Goal: Task Accomplishment & Management: Complete application form

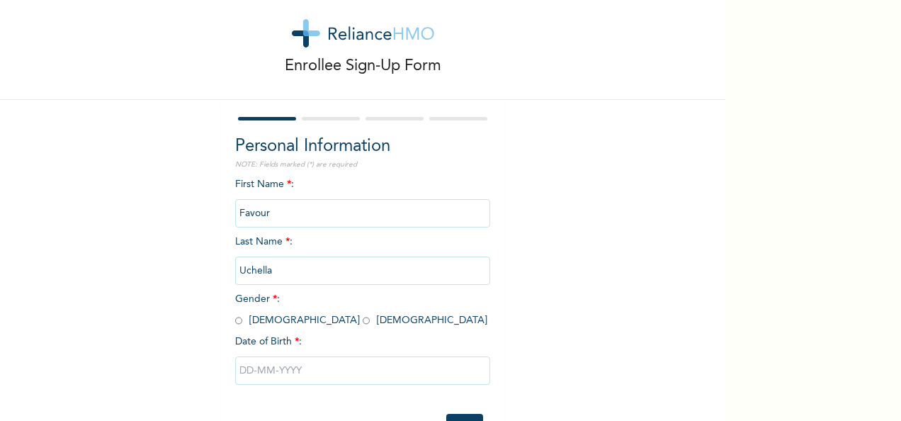
scroll to position [79, 0]
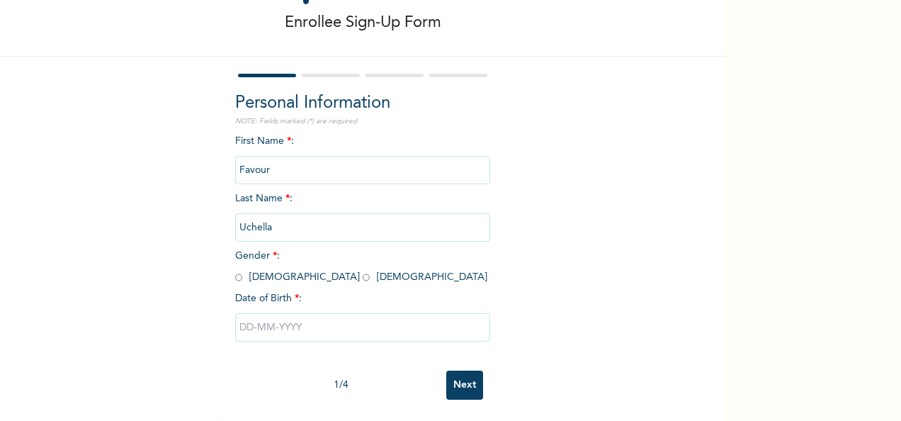
click at [235, 270] on input "radio" at bounding box center [238, 276] width 7 height 13
radio input "true"
click at [296, 314] on input "text" at bounding box center [362, 327] width 255 height 28
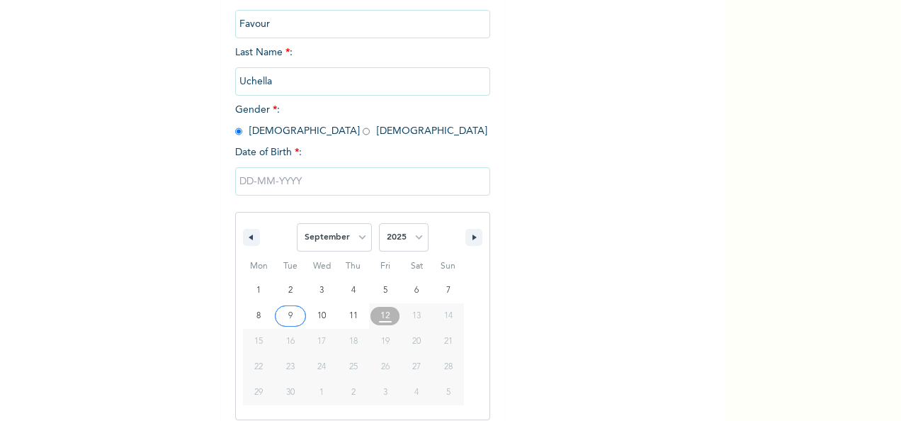
scroll to position [224, 0]
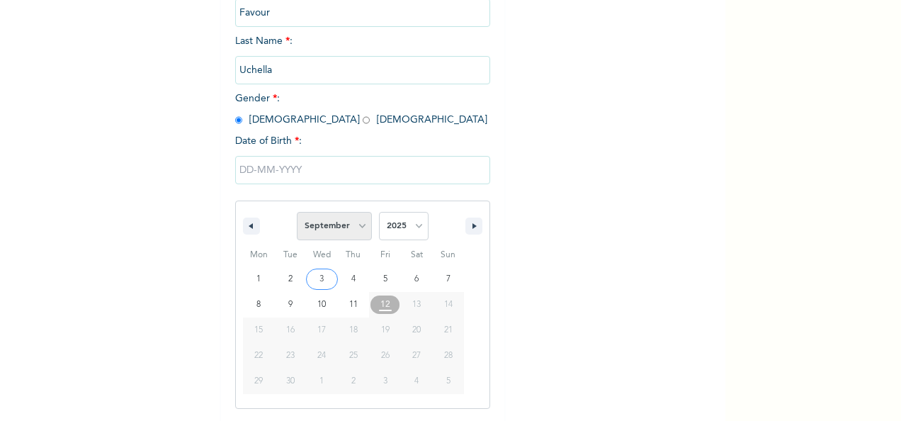
click at [362, 232] on select "January February March April May June July August September October November De…" at bounding box center [334, 226] width 75 height 28
select select "5"
click at [297, 213] on select "January February March April May June July August September October November De…" at bounding box center [334, 226] width 75 height 28
click at [406, 235] on select "2025 2024 2023 2022 2021 2020 2019 2018 2017 2016 2015 2014 2013 2012 2011 2010…" at bounding box center [404, 226] width 50 height 28
select select "2002"
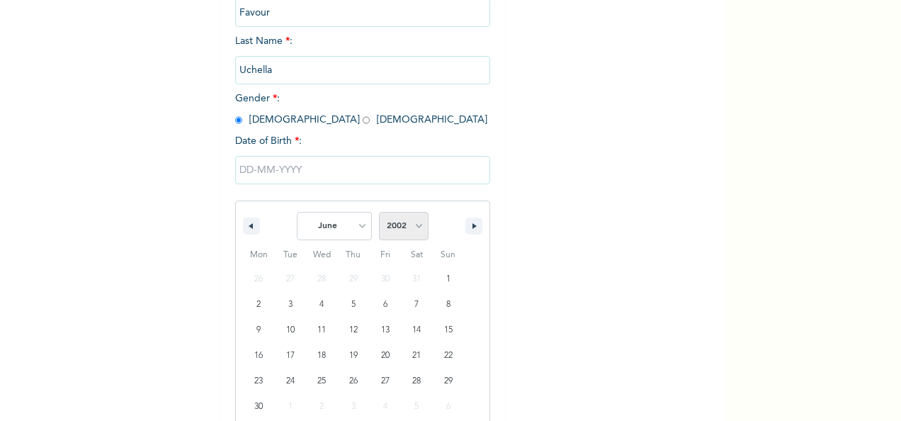
click at [379, 213] on select "2025 2024 2023 2022 2021 2020 2019 2018 2017 2016 2015 2014 2013 2012 2011 2010…" at bounding box center [404, 226] width 50 height 28
type input "06/12/2002"
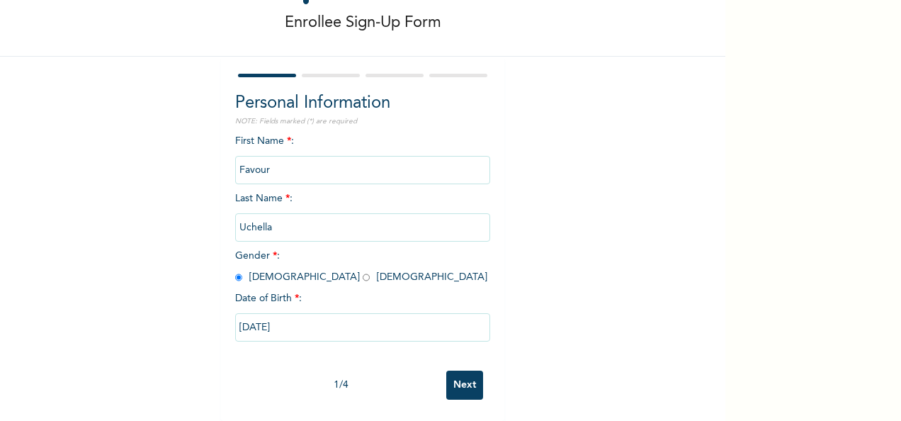
scroll to position [79, 0]
click at [362, 270] on input "radio" at bounding box center [365, 276] width 7 height 13
radio input "true"
click at [456, 377] on input "Next" at bounding box center [464, 384] width 37 height 29
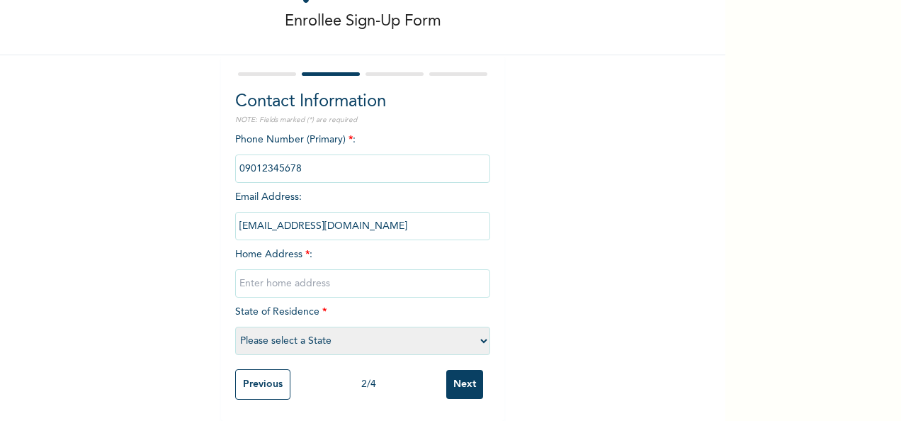
click at [285, 271] on input "text" at bounding box center [362, 283] width 255 height 28
type input "Badejo street, Lagos"
click at [353, 338] on select "Please select a State [PERSON_NAME] (FCT) [PERSON_NAME] Ibom [GEOGRAPHIC_DATA] …" at bounding box center [362, 340] width 255 height 28
select select "25"
click at [235, 326] on select "Please select a State [PERSON_NAME] (FCT) [PERSON_NAME] Ibom [GEOGRAPHIC_DATA] …" at bounding box center [362, 340] width 255 height 28
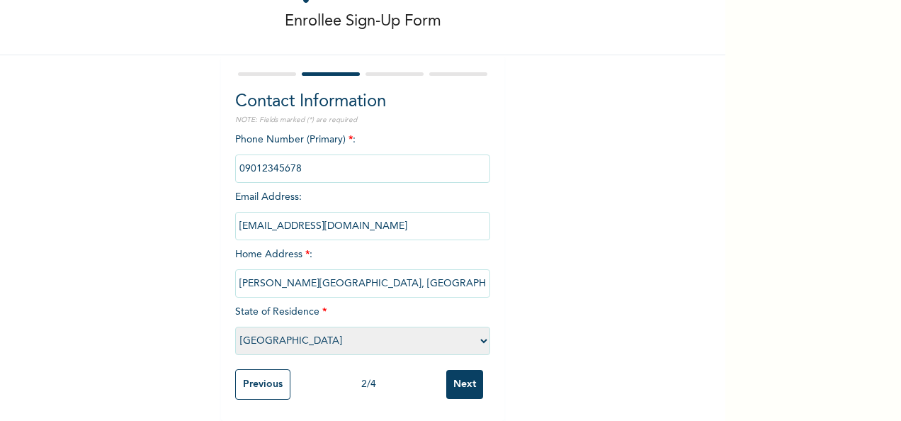
click at [464, 379] on input "Next" at bounding box center [464, 384] width 37 height 29
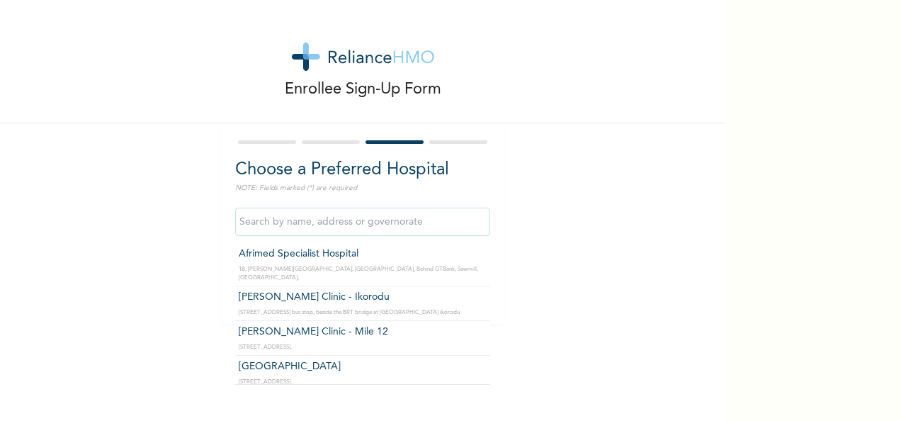
click at [463, 217] on input "text" at bounding box center [362, 221] width 255 height 28
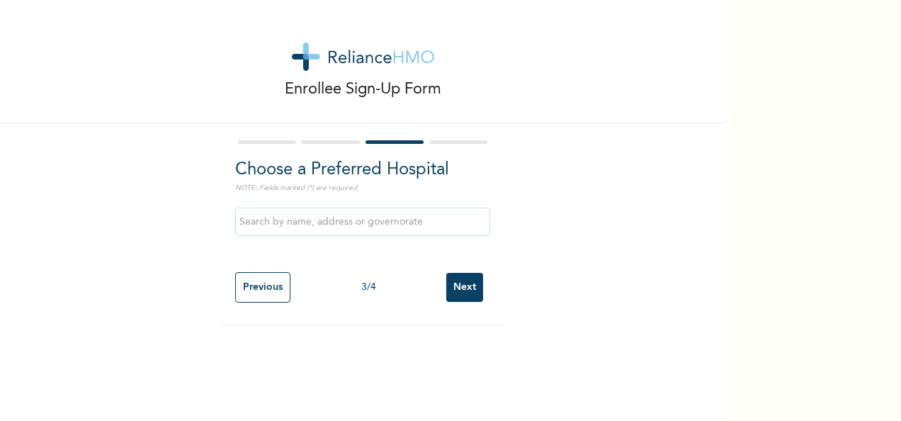
click at [575, 154] on div "Enrollee Sign-Up Form Choose a Preferred Hospital NOTE: Fields marked (*) are r…" at bounding box center [362, 162] width 725 height 324
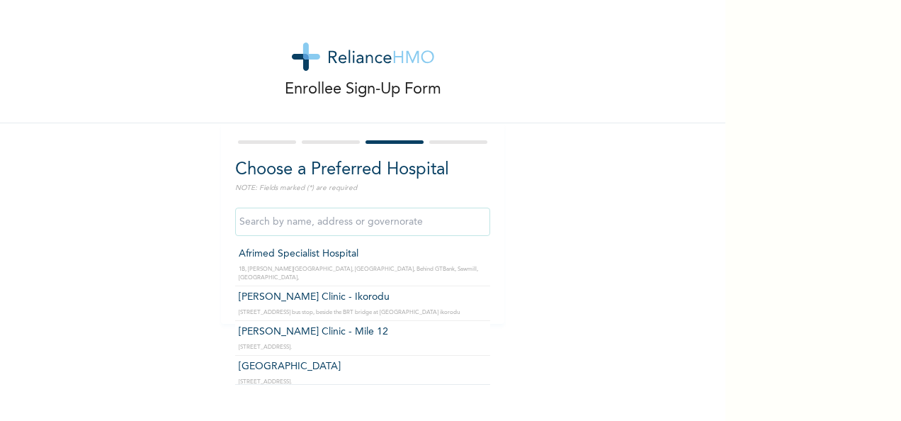
click at [365, 217] on input "text" at bounding box center [362, 221] width 255 height 28
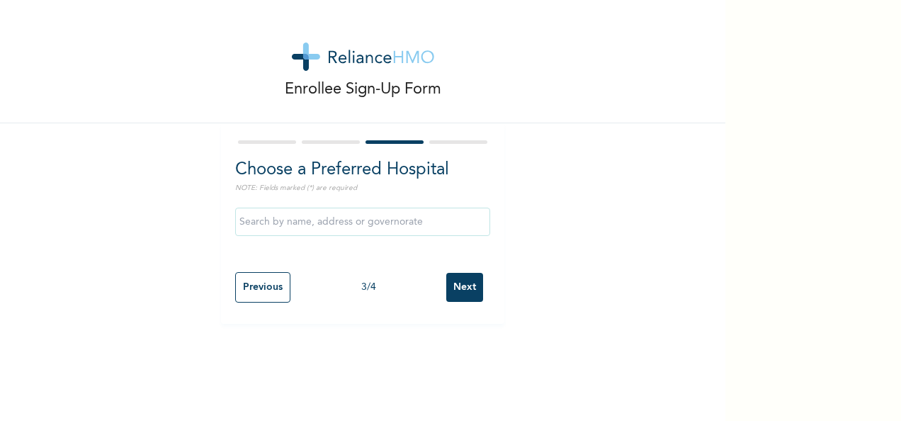
click at [579, 166] on div "Enrollee Sign-Up Form Choose a Preferred Hospital NOTE: Fields marked (*) are r…" at bounding box center [362, 162] width 725 height 324
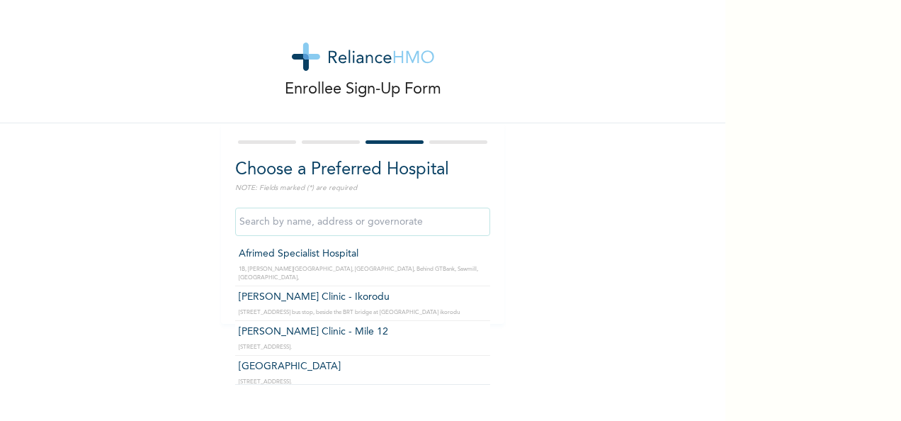
click at [314, 215] on input "text" at bounding box center [362, 221] width 255 height 28
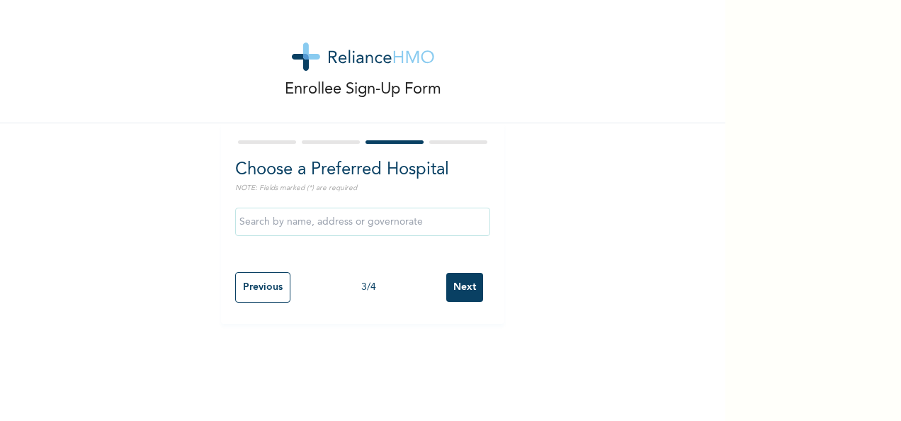
click at [189, 190] on div "Enrollee Sign-Up Form Choose a Preferred Hospital NOTE: Fields marked (*) are r…" at bounding box center [362, 162] width 725 height 324
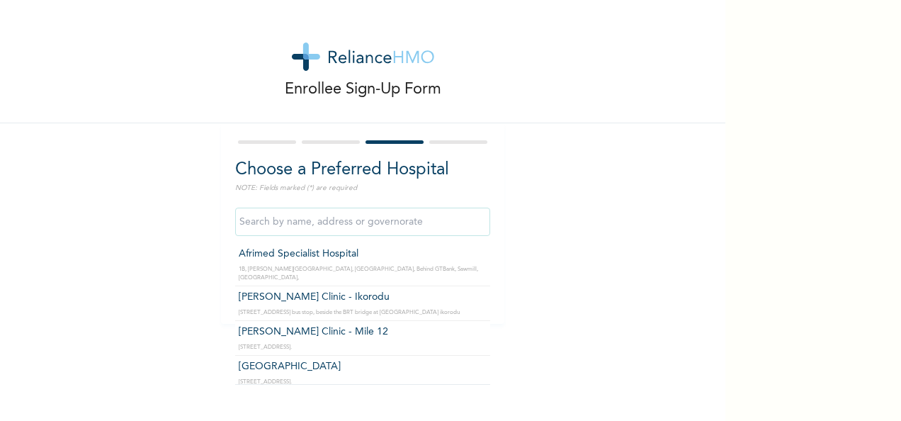
click at [251, 232] on input "text" at bounding box center [362, 221] width 255 height 28
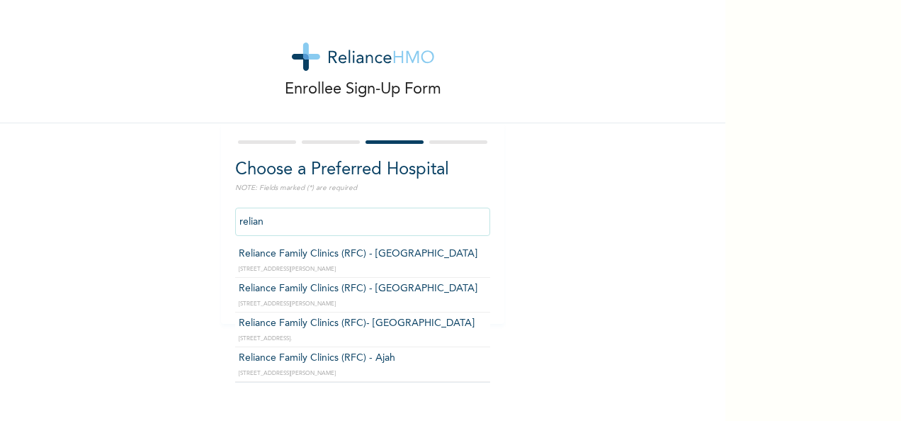
type input "Reliance Family Clinics (RFC) - [GEOGRAPHIC_DATA]"
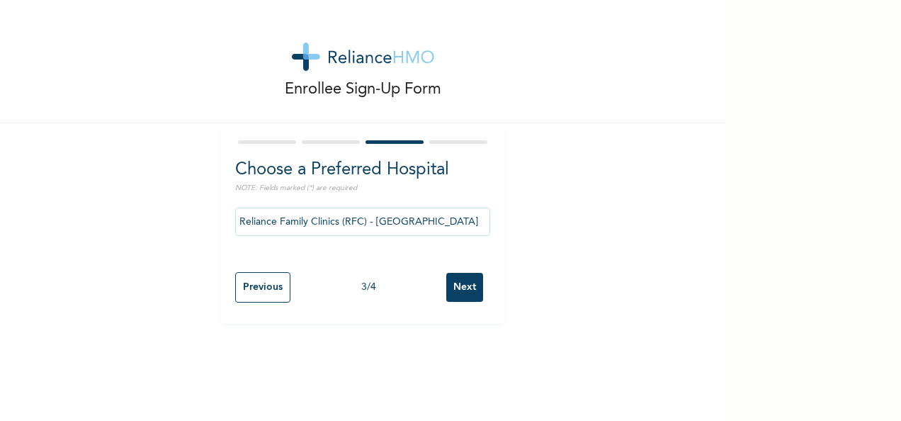
click at [453, 295] on input "Next" at bounding box center [464, 287] width 37 height 29
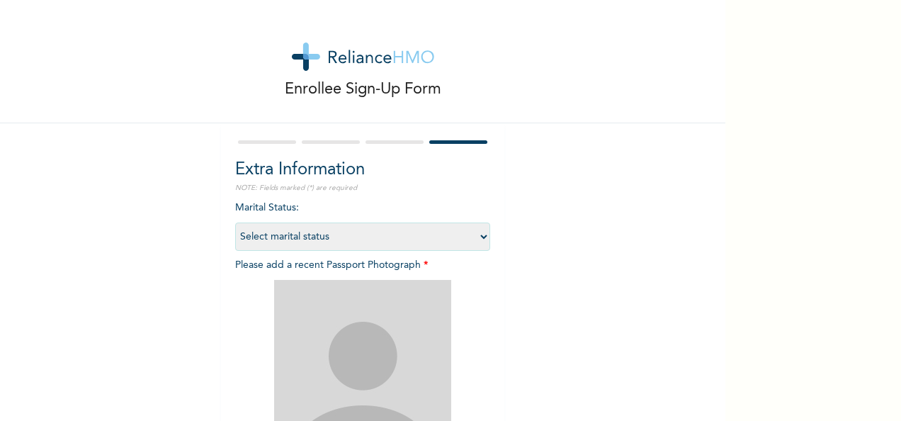
click at [281, 232] on select "Select marital status [DEMOGRAPHIC_DATA] Married [DEMOGRAPHIC_DATA] Widow/[DEMO…" at bounding box center [362, 236] width 255 height 28
select select "1"
click at [235, 222] on select "Select marital status [DEMOGRAPHIC_DATA] Married [DEMOGRAPHIC_DATA] Widow/[DEMO…" at bounding box center [362, 236] width 255 height 28
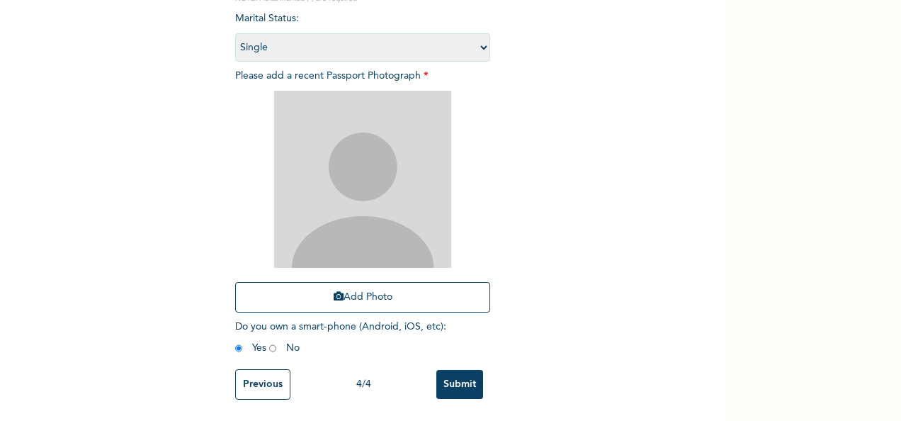
scroll to position [201, 0]
click at [365, 289] on button "Add Photo" at bounding box center [362, 297] width 255 height 30
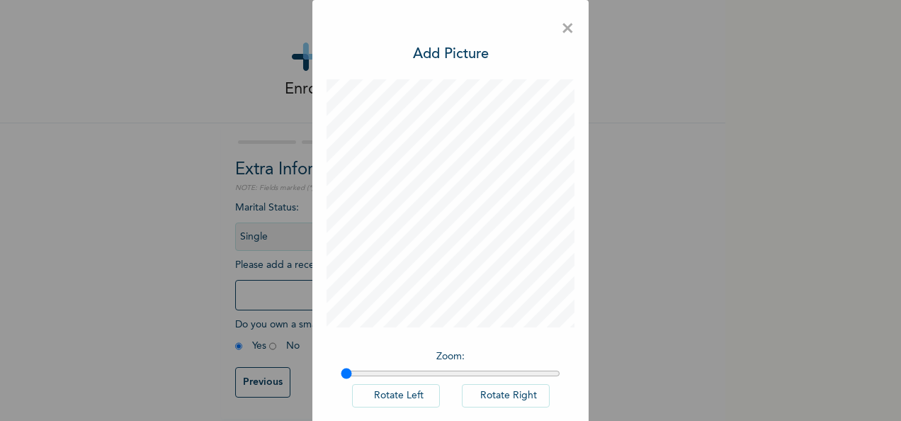
scroll to position [73, 0]
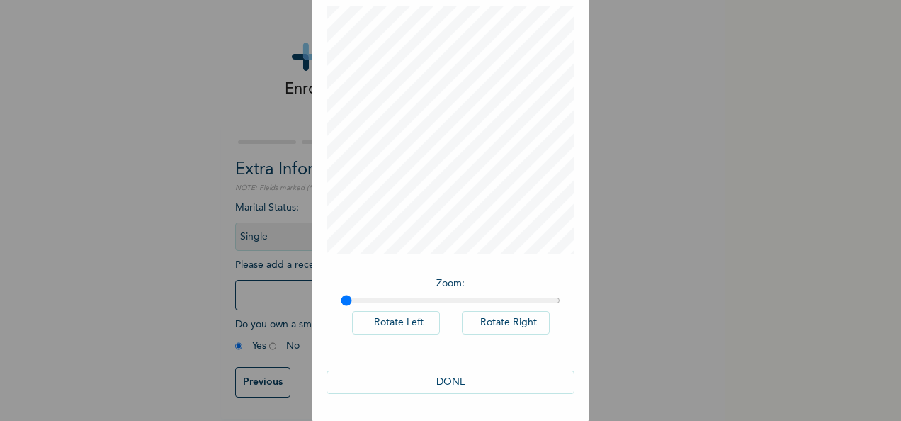
click at [430, 372] on button "DONE" at bounding box center [450, 381] width 248 height 23
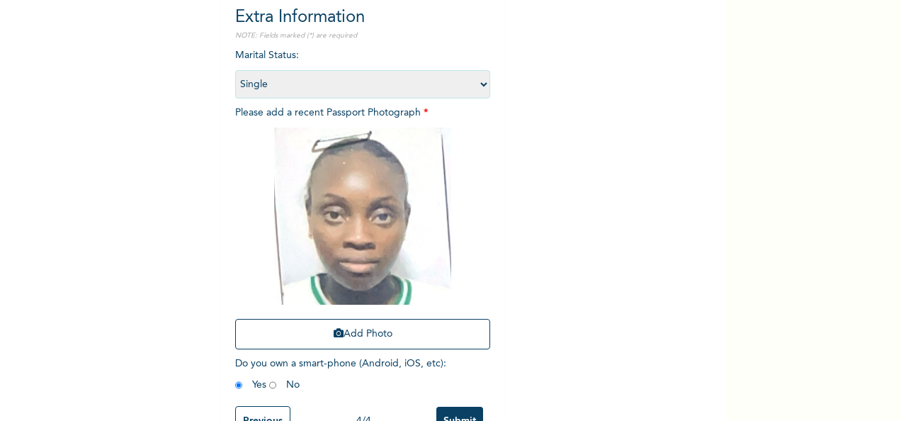
scroll to position [201, 0]
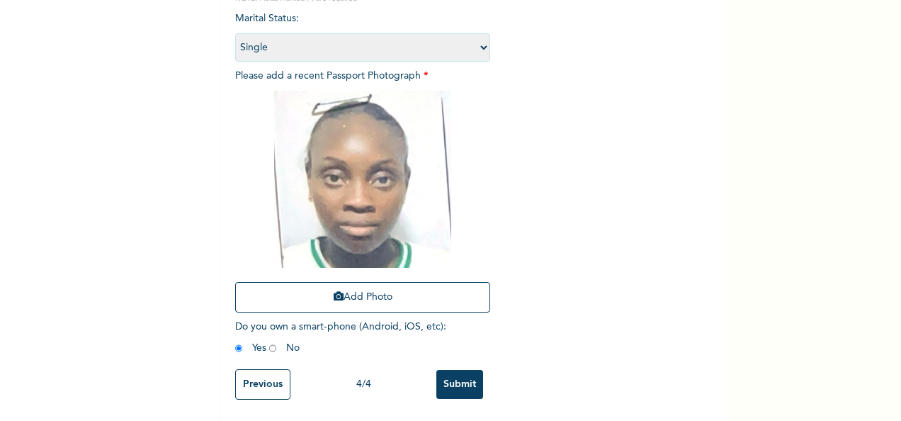
click at [436, 371] on input "Submit" at bounding box center [459, 384] width 47 height 29
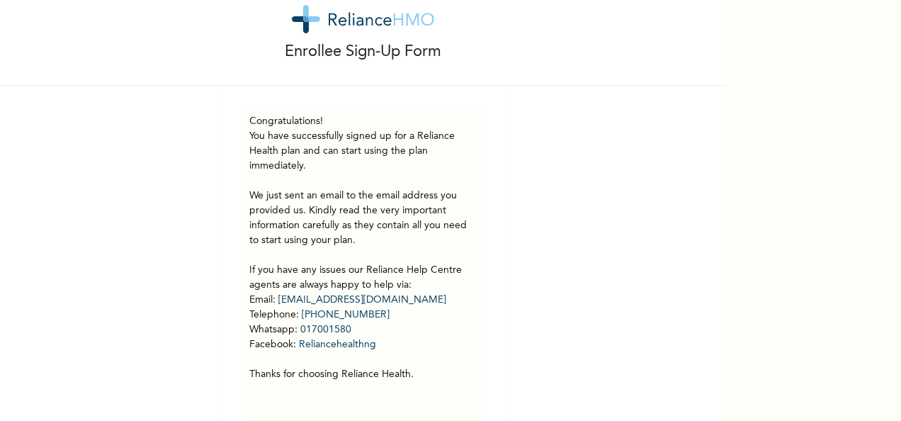
scroll to position [38, 0]
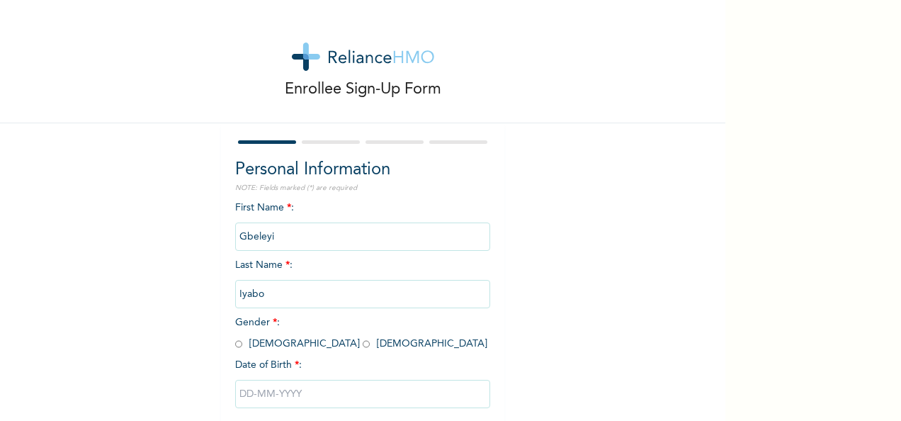
scroll to position [79, 0]
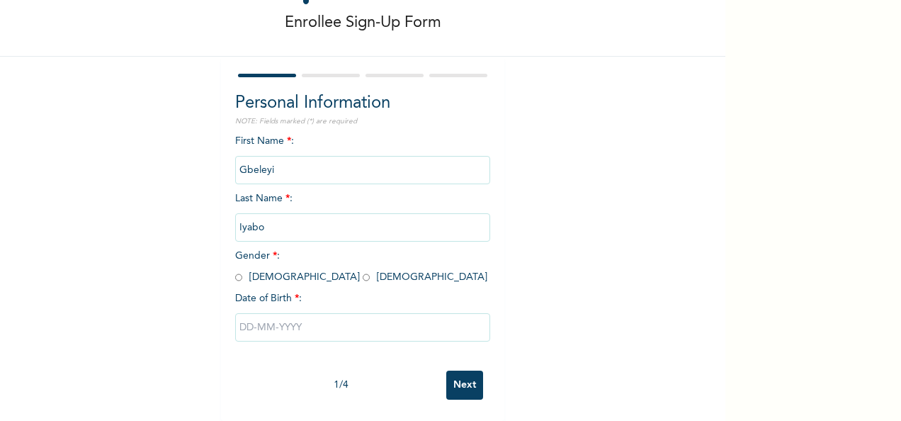
click at [235, 270] on input "radio" at bounding box center [238, 276] width 7 height 13
radio input "true"
click at [252, 313] on input "text" at bounding box center [362, 327] width 255 height 28
select select "8"
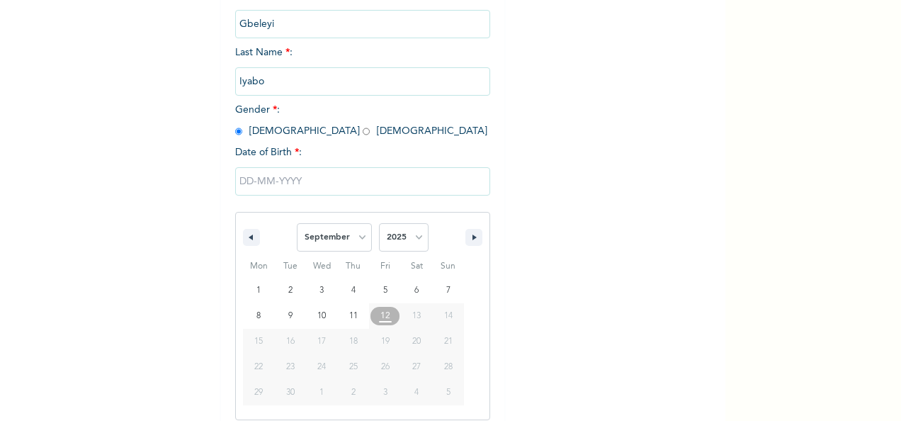
scroll to position [224, 0]
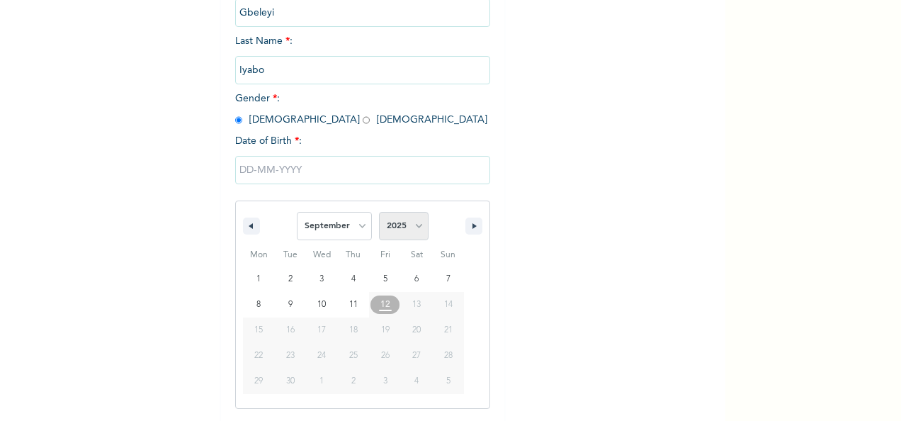
click at [405, 235] on select "2025 2024 2023 2022 2021 2020 2019 2018 2017 2016 2015 2014 2013 2012 2011 2010…" at bounding box center [404, 226] width 50 height 28
select select "1978"
click at [379, 213] on select "2025 2024 2023 2022 2021 2020 2019 2018 2017 2016 2015 2014 2013 2012 2011 2010…" at bounding box center [404, 226] width 50 height 28
click at [353, 231] on select "January February March April May June July August September October November De…" at bounding box center [334, 226] width 75 height 28
select select "0"
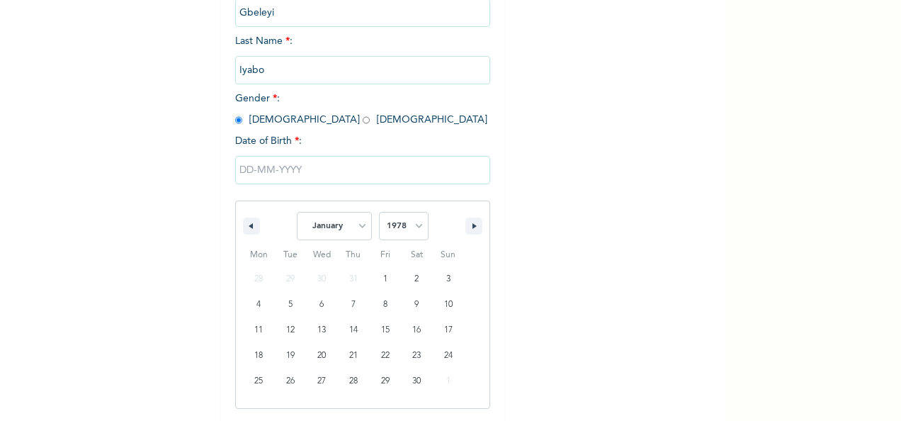
click at [297, 213] on select "January February March April May June July August September October November De…" at bounding box center [334, 226] width 75 height 28
type input "[DATE]"
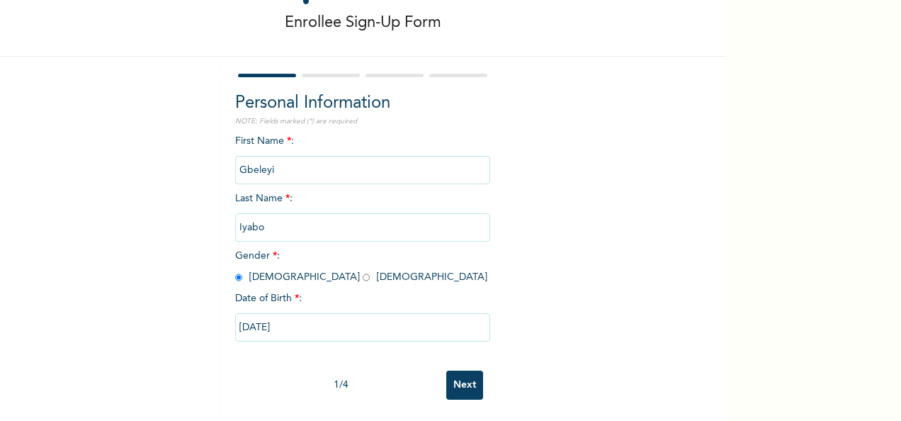
click at [464, 370] on input "Next" at bounding box center [464, 384] width 37 height 29
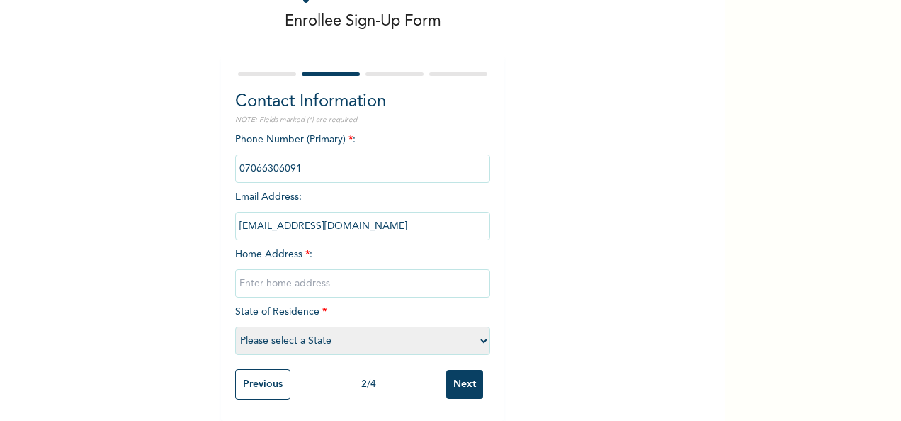
click at [302, 269] on input "text" at bounding box center [362, 283] width 255 height 28
type input "[GEOGRAPHIC_DATA], [GEOGRAPHIC_DATA]"
select select "25"
click at [462, 386] on input "Next" at bounding box center [464, 384] width 37 height 29
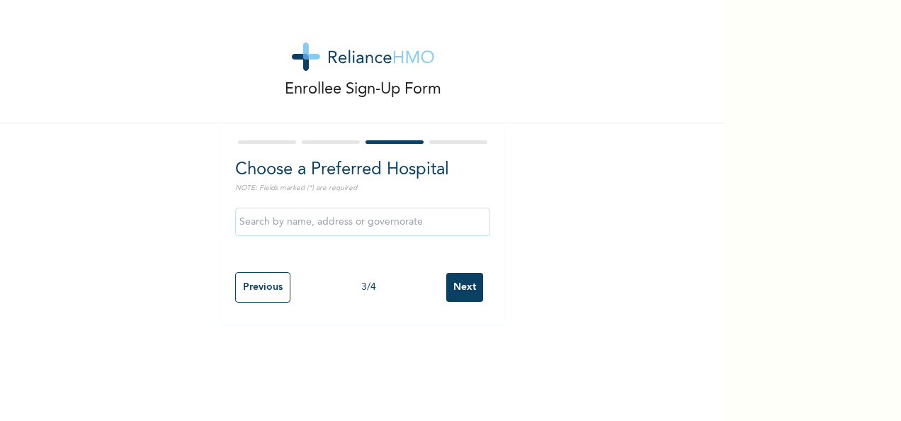
click at [452, 219] on input "text" at bounding box center [362, 221] width 255 height 28
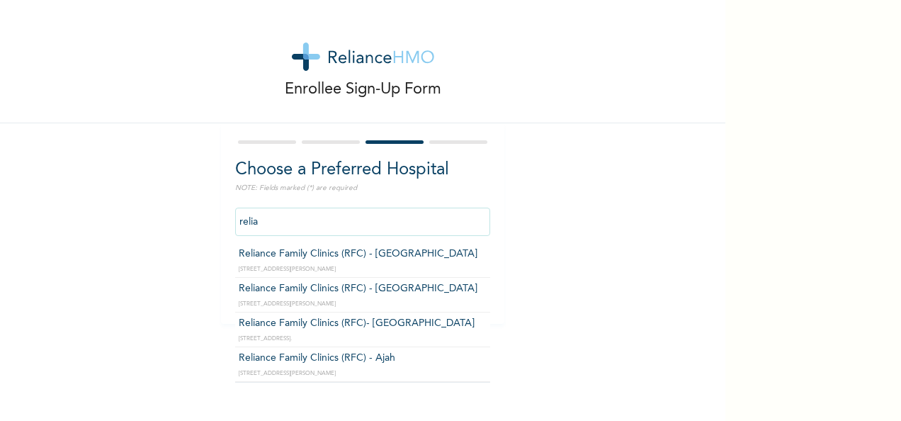
type input "Reliance Family Clinics (RFC) - [GEOGRAPHIC_DATA]"
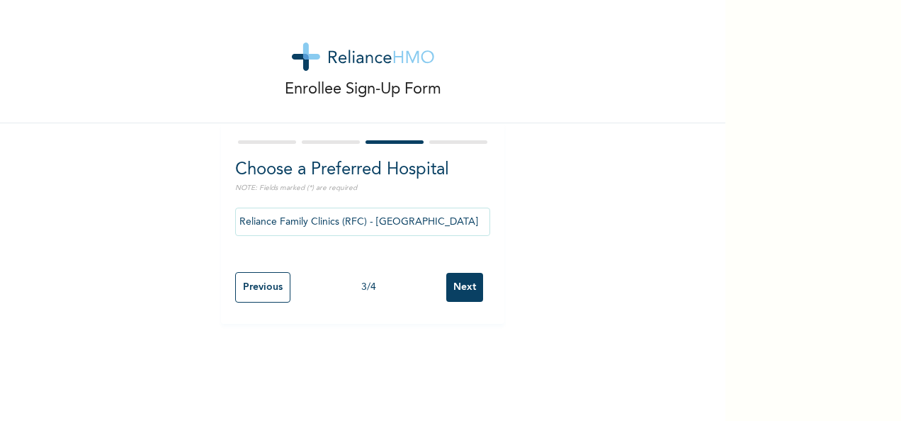
click at [460, 285] on input "Next" at bounding box center [464, 287] width 37 height 29
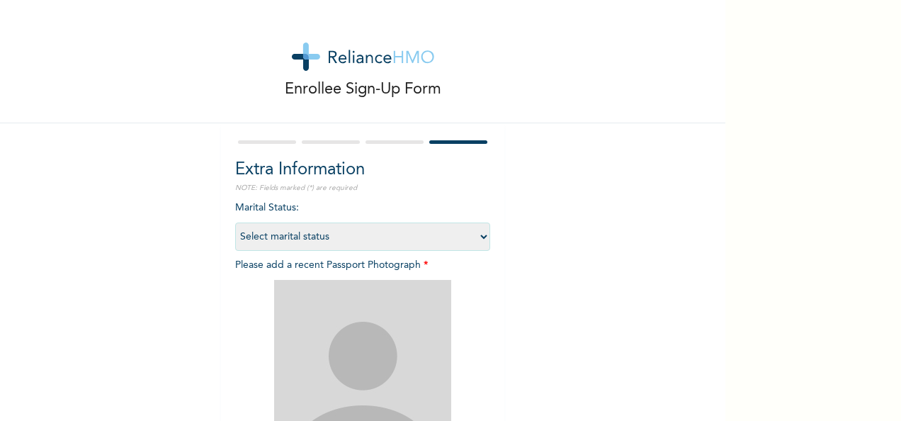
click at [450, 228] on select "Select marital status [DEMOGRAPHIC_DATA] Married [DEMOGRAPHIC_DATA] Widow/[DEMO…" at bounding box center [362, 236] width 255 height 28
click at [420, 236] on select "Select marital status [DEMOGRAPHIC_DATA] Married [DEMOGRAPHIC_DATA] Widow/[DEMO…" at bounding box center [362, 236] width 255 height 28
select select "3"
click at [235, 222] on select "Select marital status [DEMOGRAPHIC_DATA] Married [DEMOGRAPHIC_DATA] Widow/[DEMO…" at bounding box center [362, 236] width 255 height 28
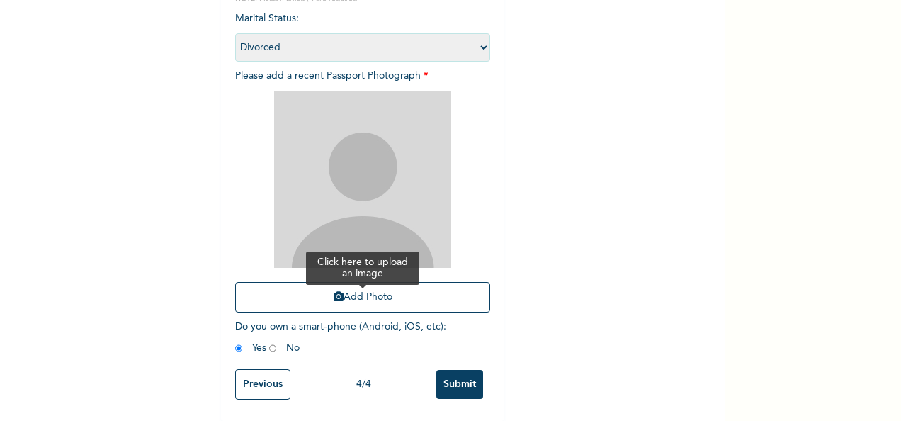
click at [376, 284] on button "Add Photo" at bounding box center [362, 297] width 255 height 30
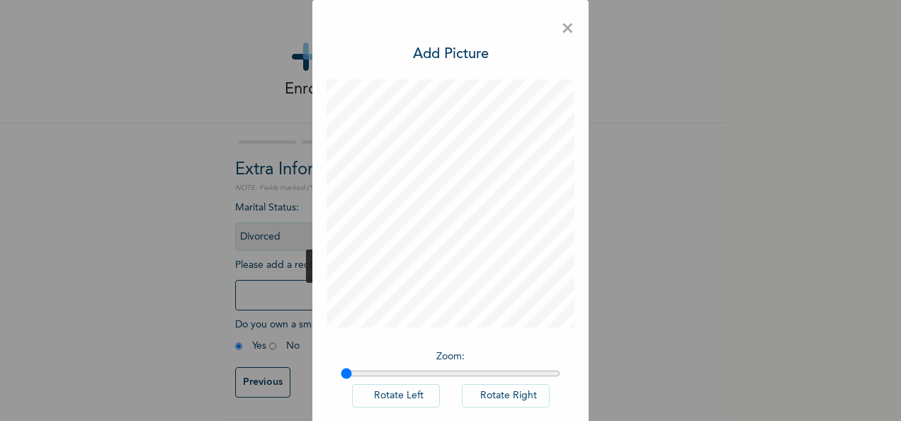
scroll to position [73, 0]
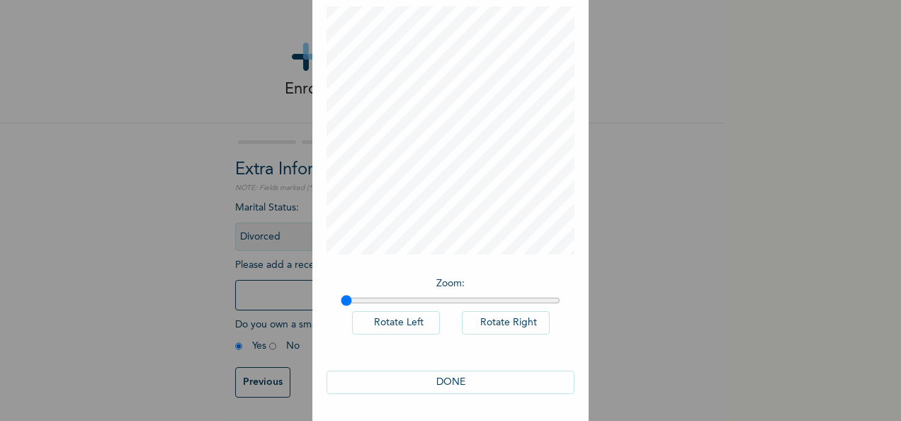
click at [492, 368] on div "DONE" at bounding box center [450, 382] width 248 height 52
click at [464, 381] on button "DONE" at bounding box center [450, 381] width 248 height 23
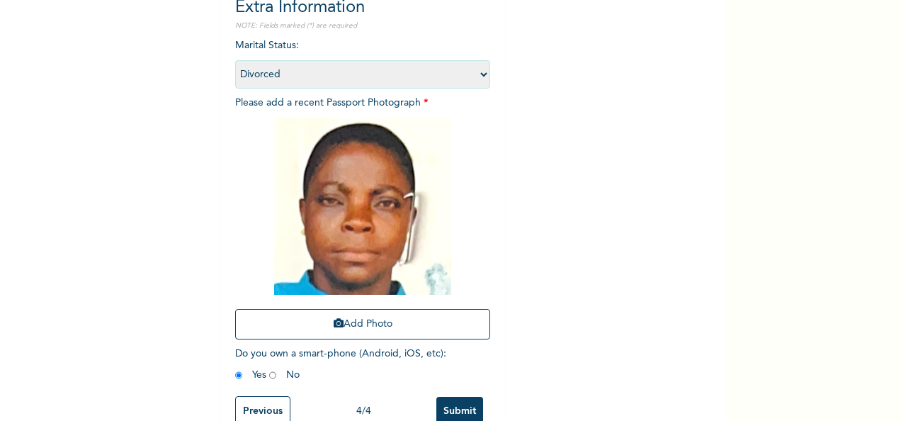
scroll to position [201, 0]
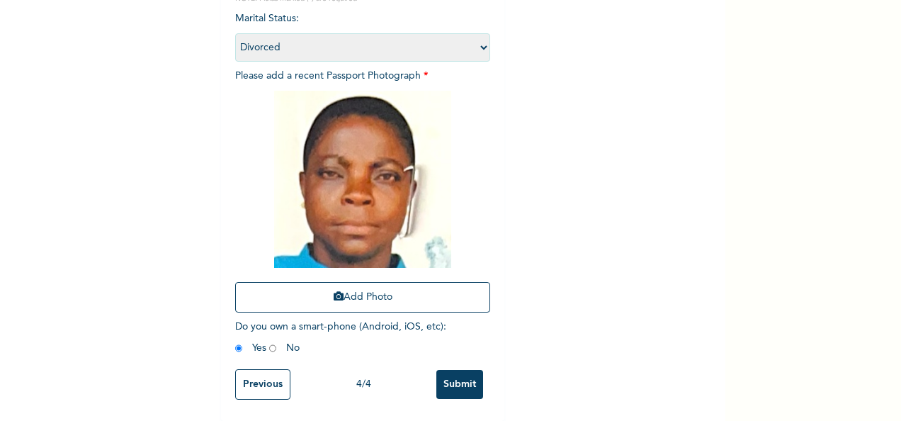
click at [449, 378] on input "Submit" at bounding box center [459, 384] width 47 height 29
